Goal: Information Seeking & Learning: Find specific fact

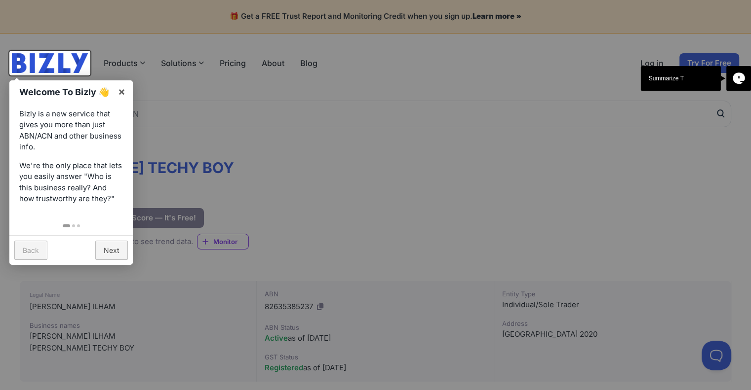
click at [336, 167] on div at bounding box center [375, 195] width 751 height 390
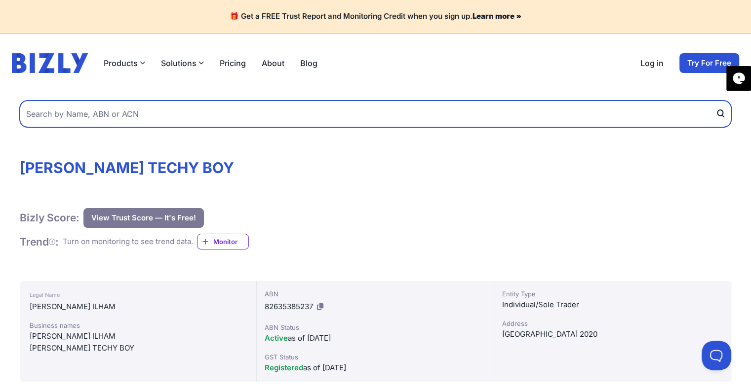
click at [168, 119] on input "text" at bounding box center [375, 114] width 711 height 27
type input "Atharva [PERSON_NAME]"
click at [715, 101] on button "submit" at bounding box center [723, 114] width 16 height 27
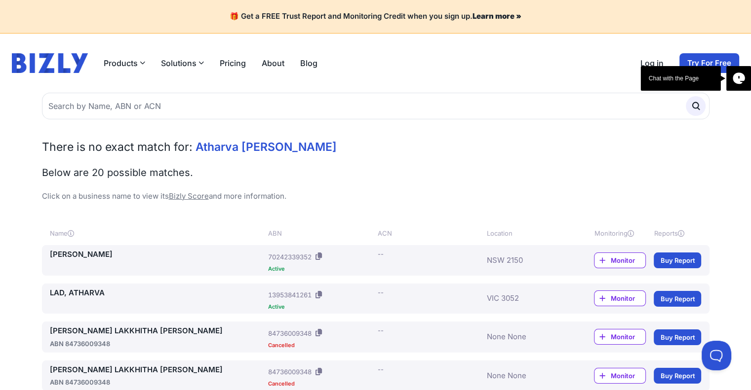
click at [76, 254] on link "LAHOTI, ATHARVA" at bounding box center [157, 254] width 215 height 11
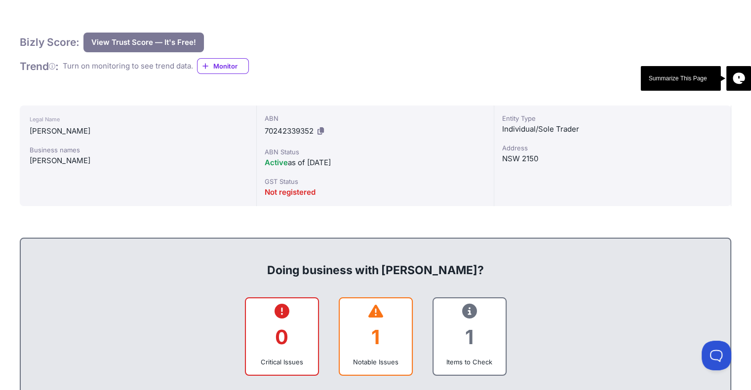
scroll to position [197, 0]
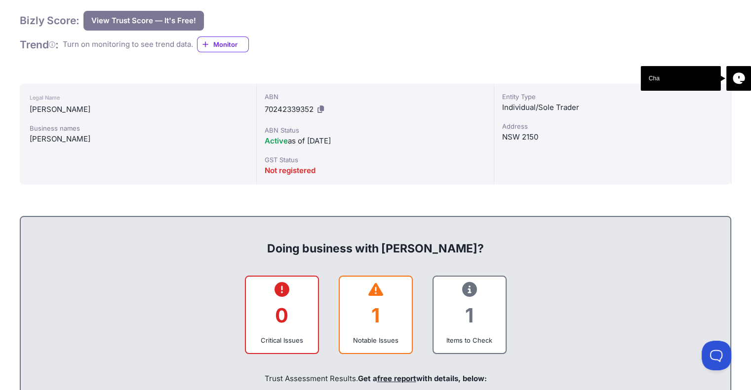
drag, startPoint x: 322, startPoint y: 167, endPoint x: 247, endPoint y: 170, distance: 75.1
click at [247, 170] on div "Legal Name [PERSON_NAME] Business names [PERSON_NAME][GEOGRAPHIC_DATA] ABN 7024…" at bounding box center [375, 134] width 711 height 101
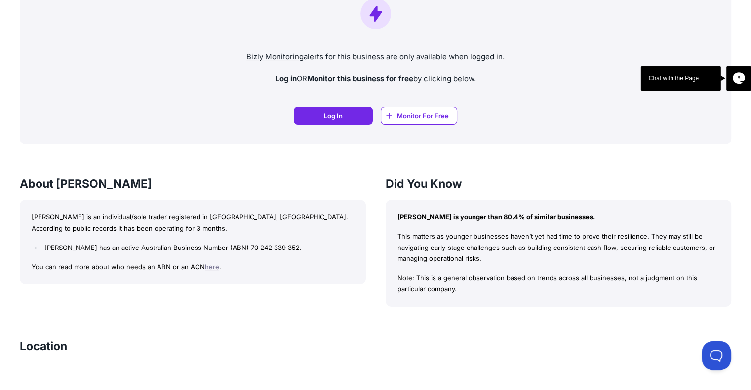
scroll to position [740, 0]
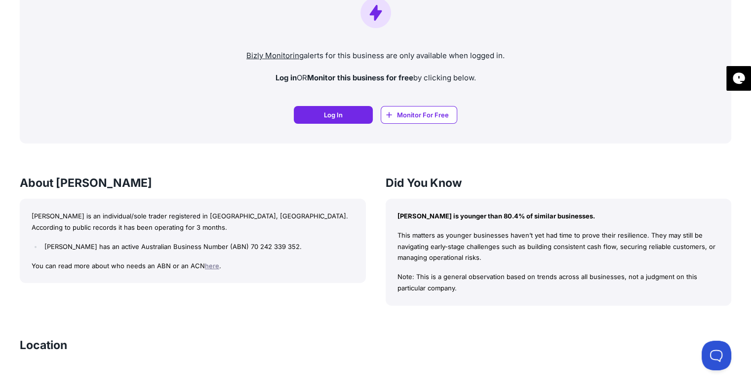
drag, startPoint x: 207, startPoint y: 182, endPoint x: 223, endPoint y: 174, distance: 18.1
drag, startPoint x: 223, startPoint y: 174, endPoint x: 135, endPoint y: 213, distance: 96.6
click at [135, 213] on p "[PERSON_NAME] is an individual/sole trader registered in [GEOGRAPHIC_DATA], [GE…" at bounding box center [193, 222] width 322 height 23
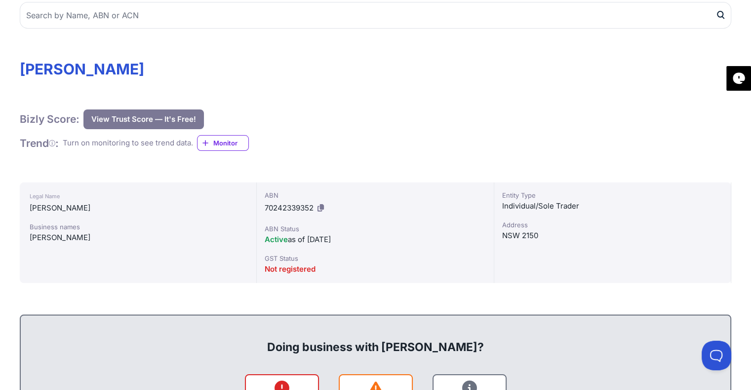
scroll to position [99, 0]
drag, startPoint x: 261, startPoint y: 160, endPoint x: 233, endPoint y: 157, distance: 28.2
